Goal: Find specific page/section: Find specific page/section

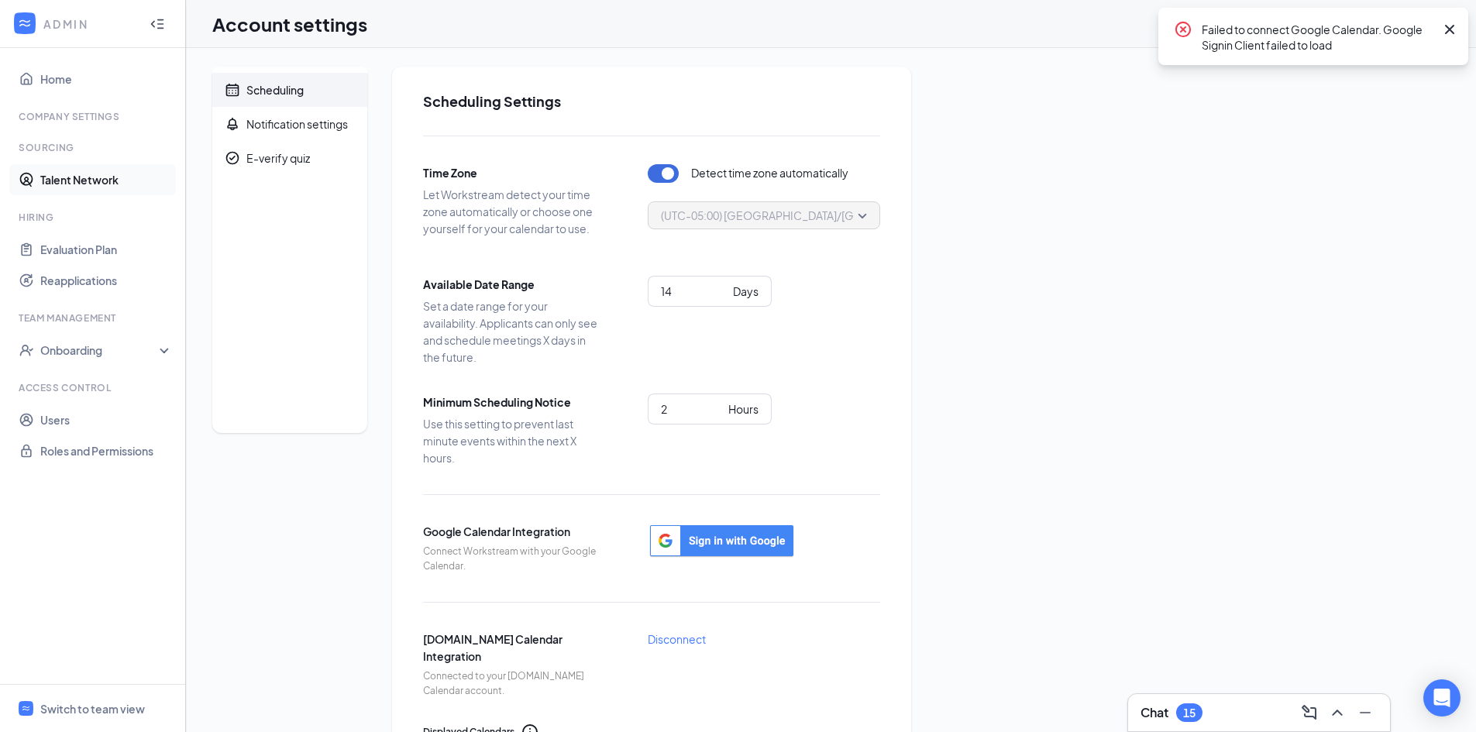
click at [98, 177] on link "Talent Network" at bounding box center [106, 179] width 133 height 31
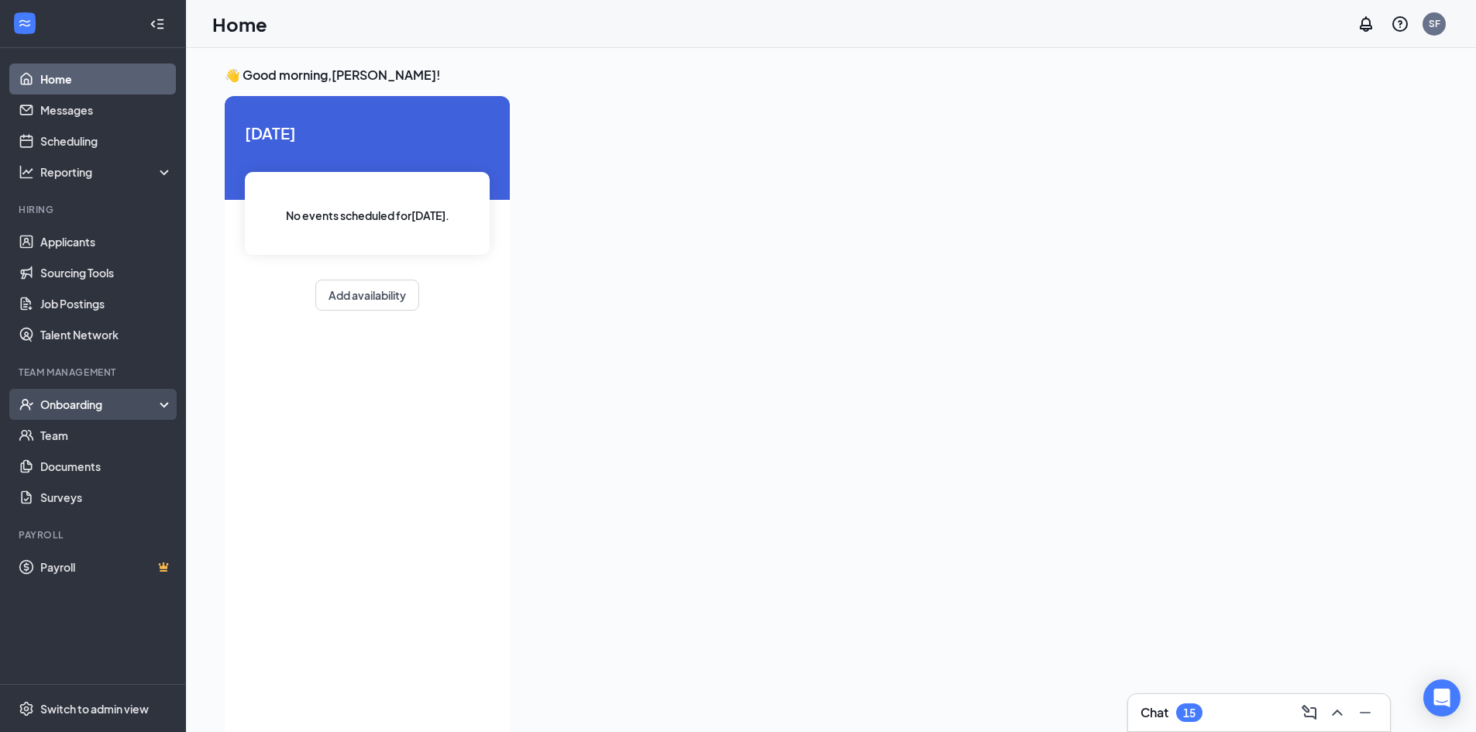
click at [162, 398] on div "Onboarding" at bounding box center [93, 404] width 186 height 31
